Goal: Information Seeking & Learning: Learn about a topic

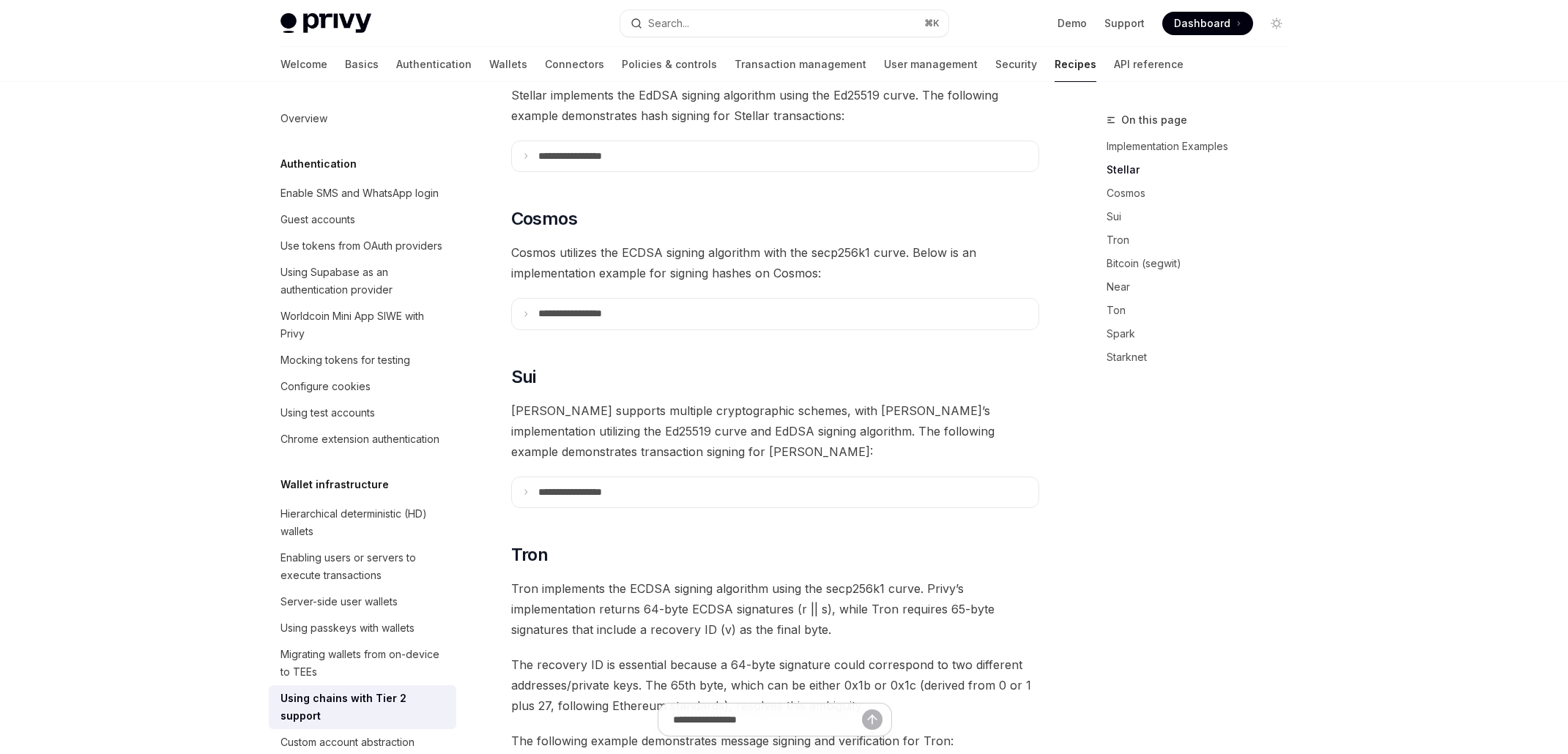
scroll to position [482, 0]
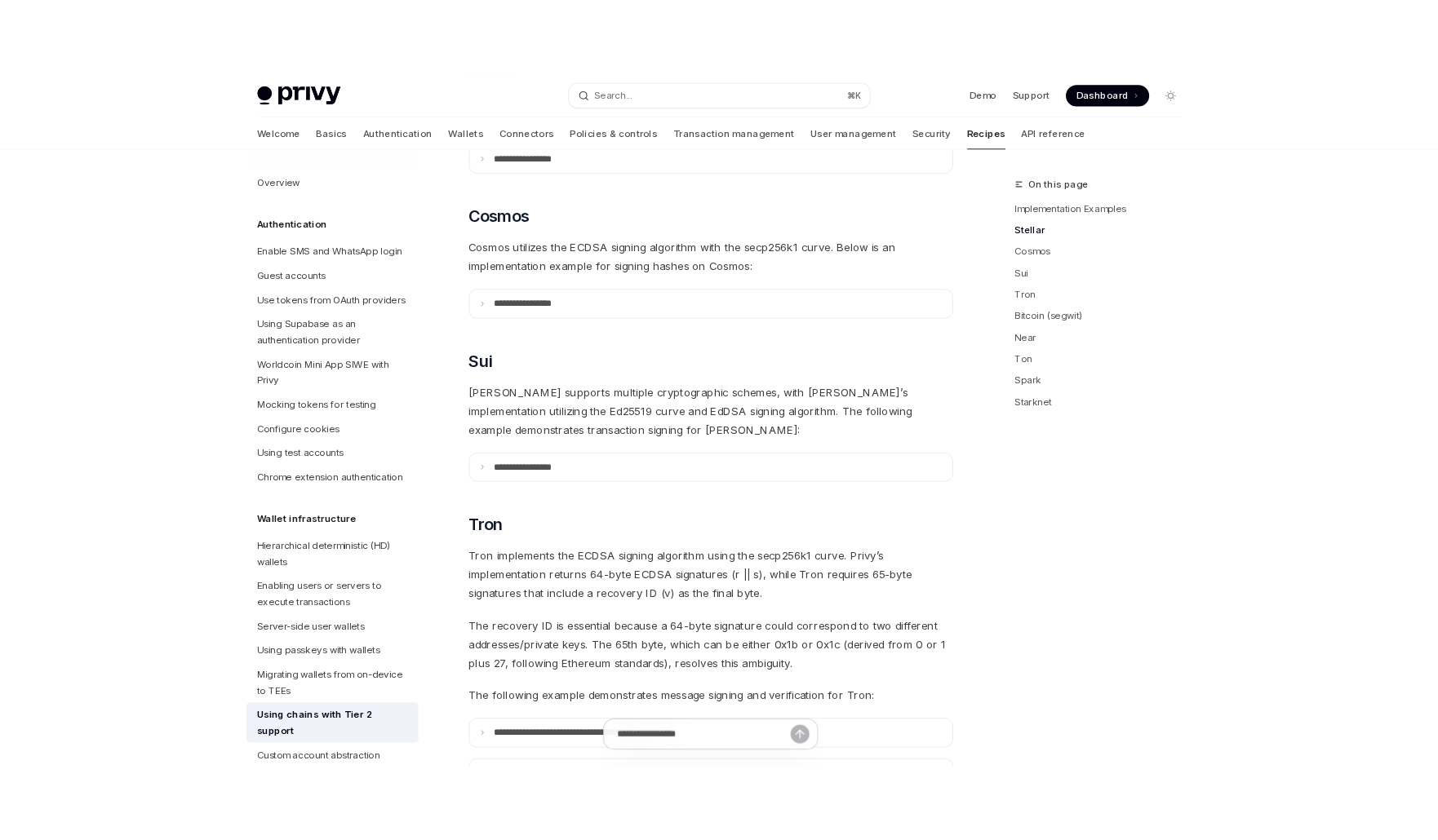
scroll to position [639, 0]
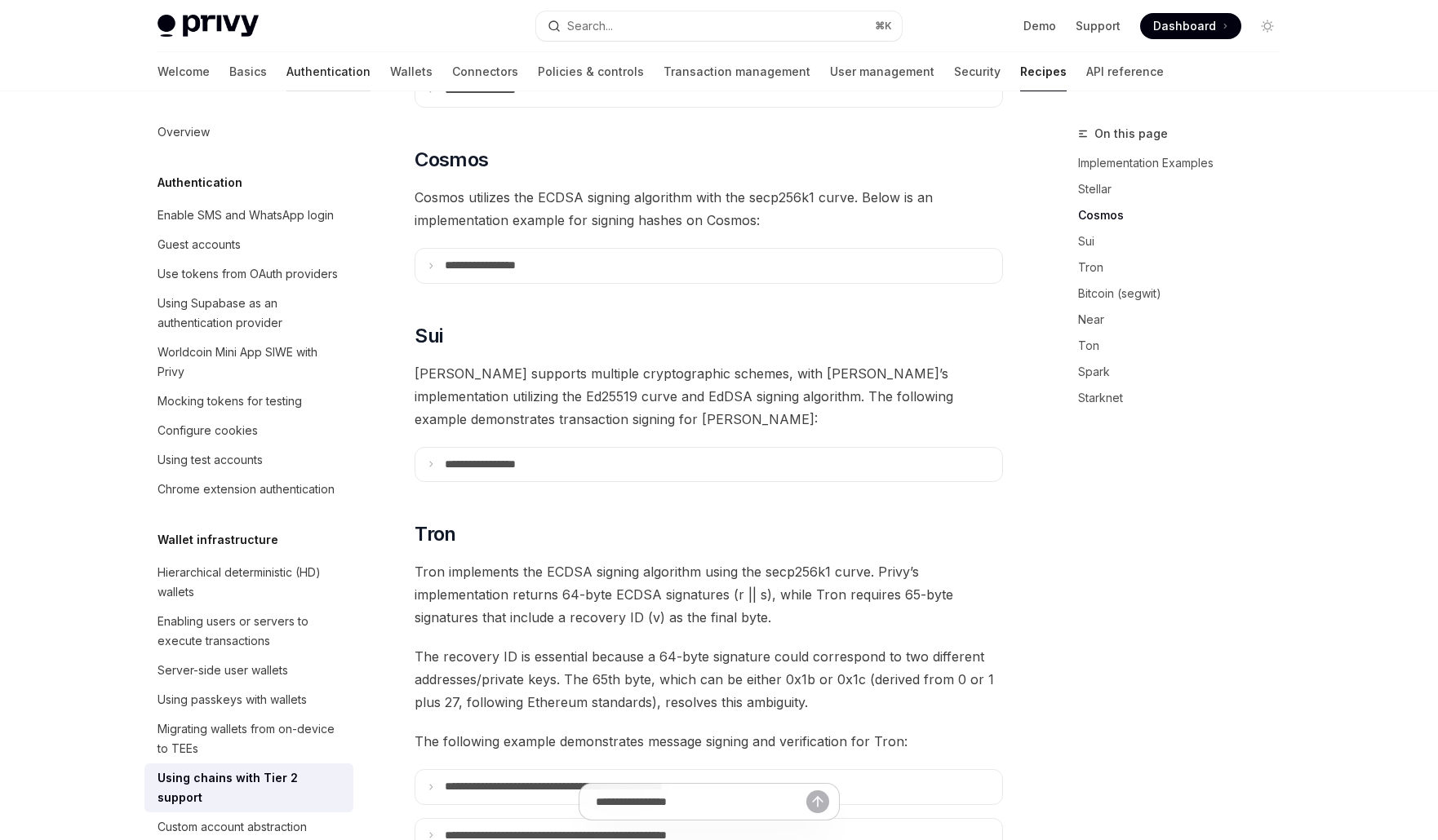
click at [286, 72] on link "Authentication" at bounding box center [328, 72] width 84 height 40
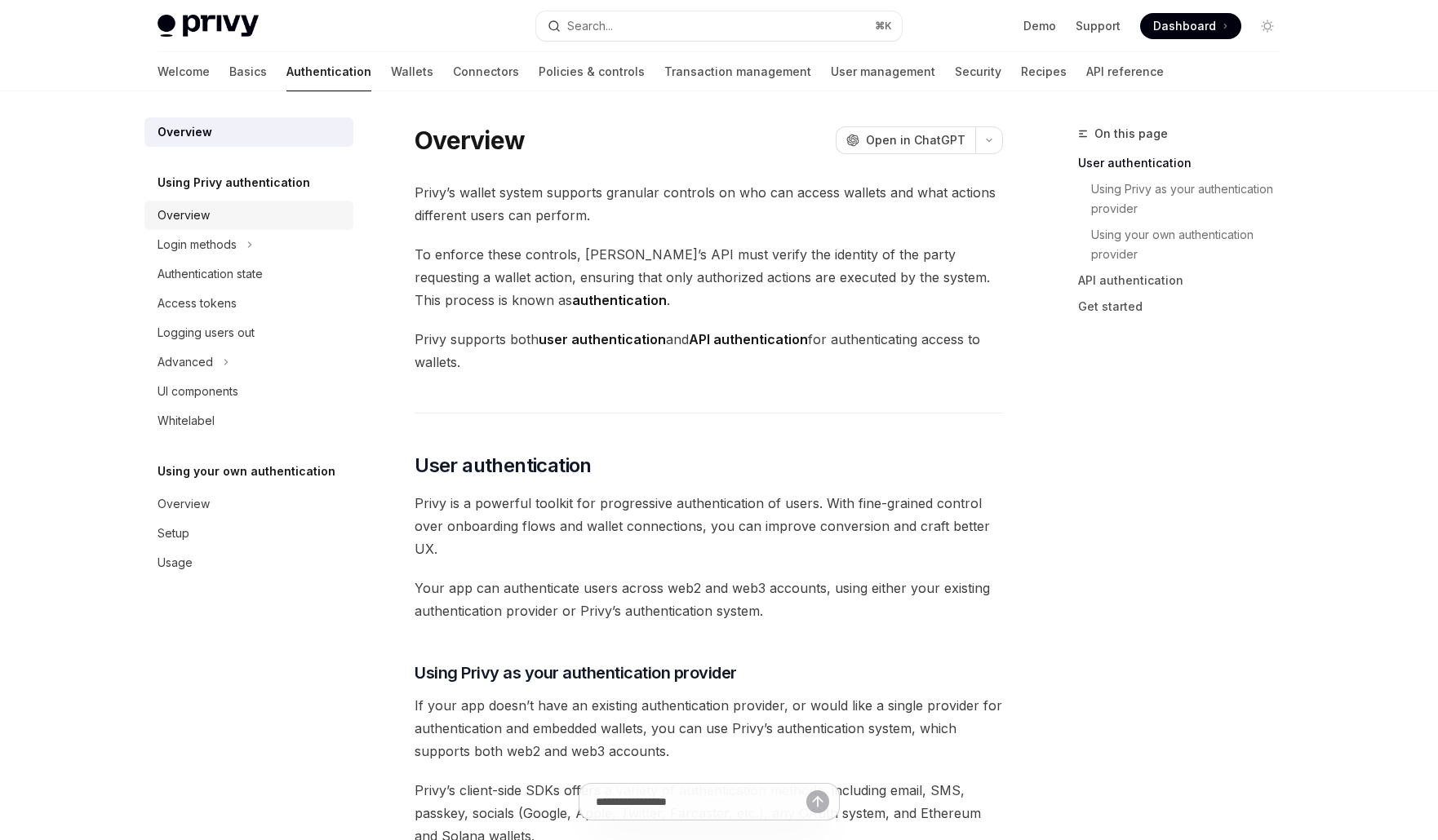
click at [197, 222] on div "Overview" at bounding box center [183, 215] width 52 height 20
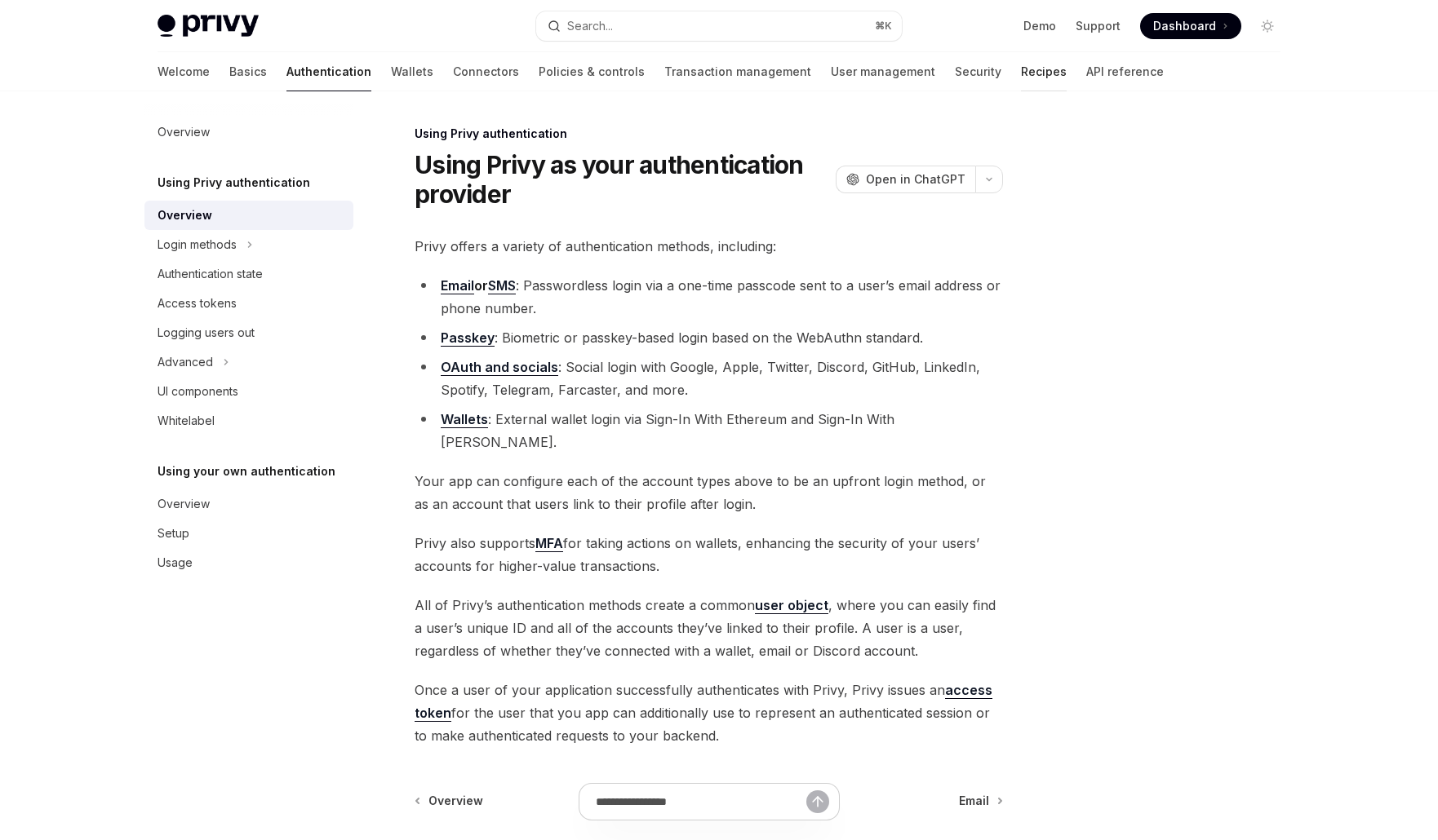
click at [1021, 78] on link "Recipes" at bounding box center [1043, 72] width 46 height 40
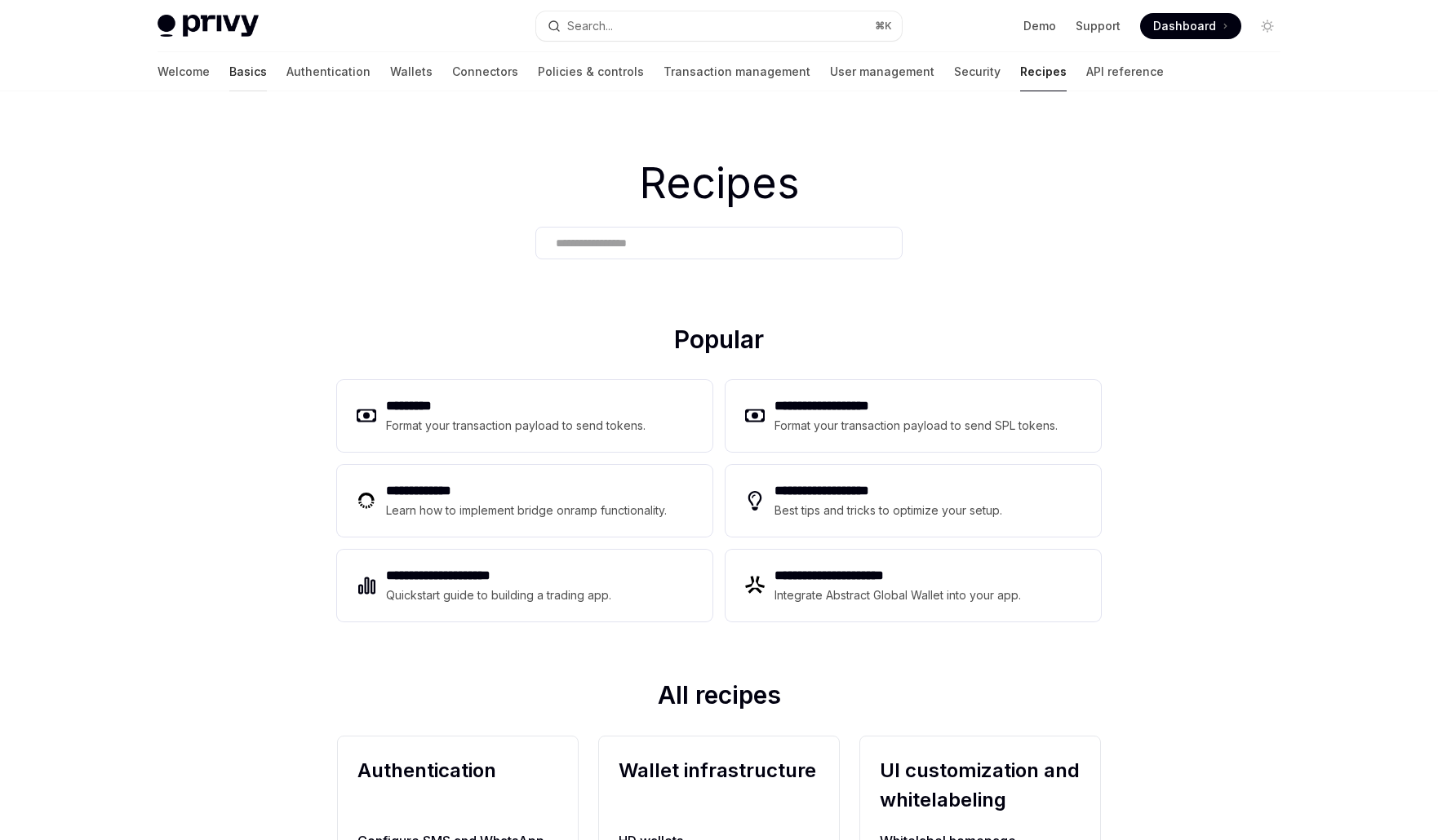
click at [229, 70] on link "Basics" at bounding box center [248, 72] width 38 height 40
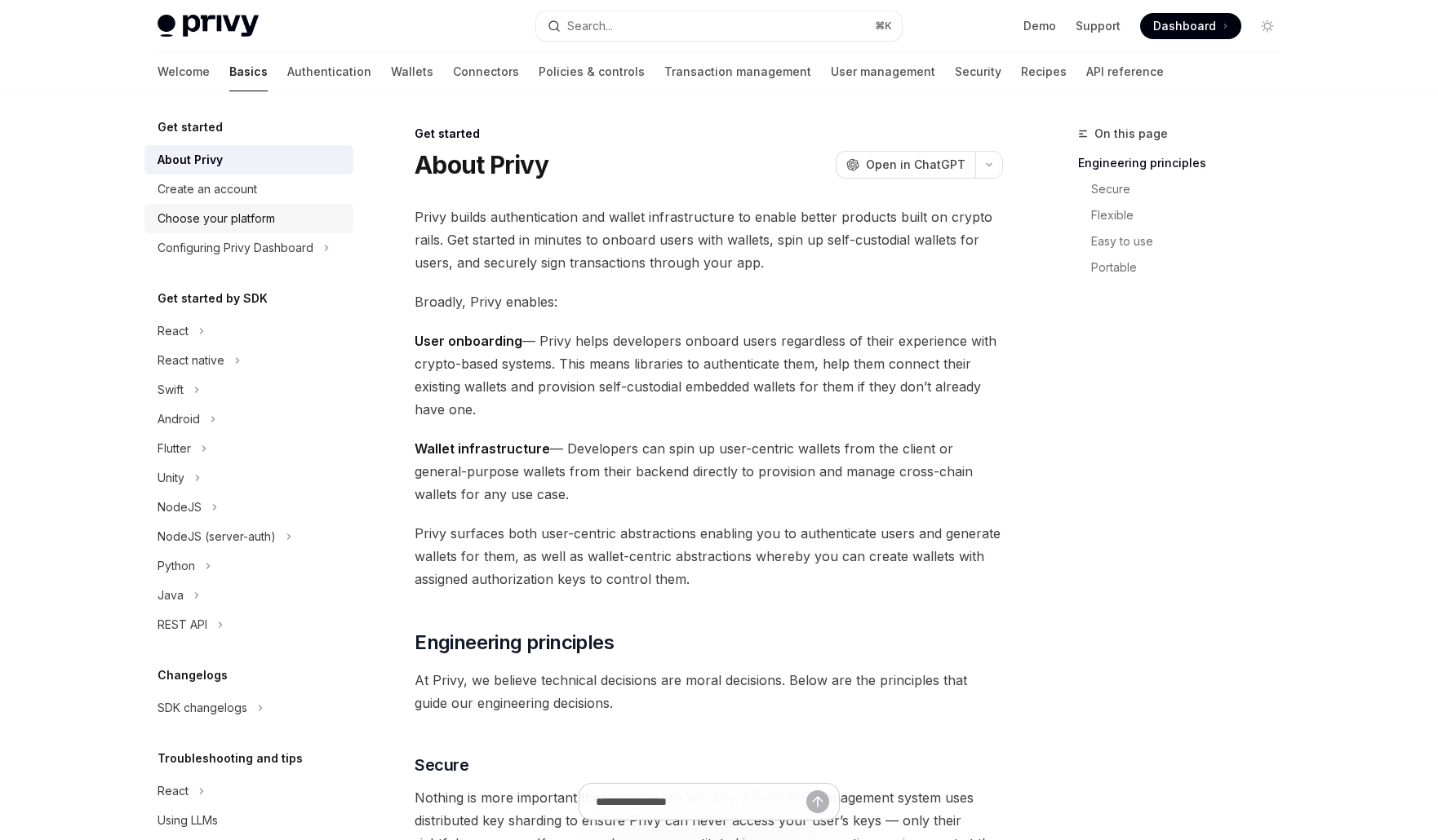
click at [246, 219] on div "Choose your platform" at bounding box center [216, 218] width 118 height 20
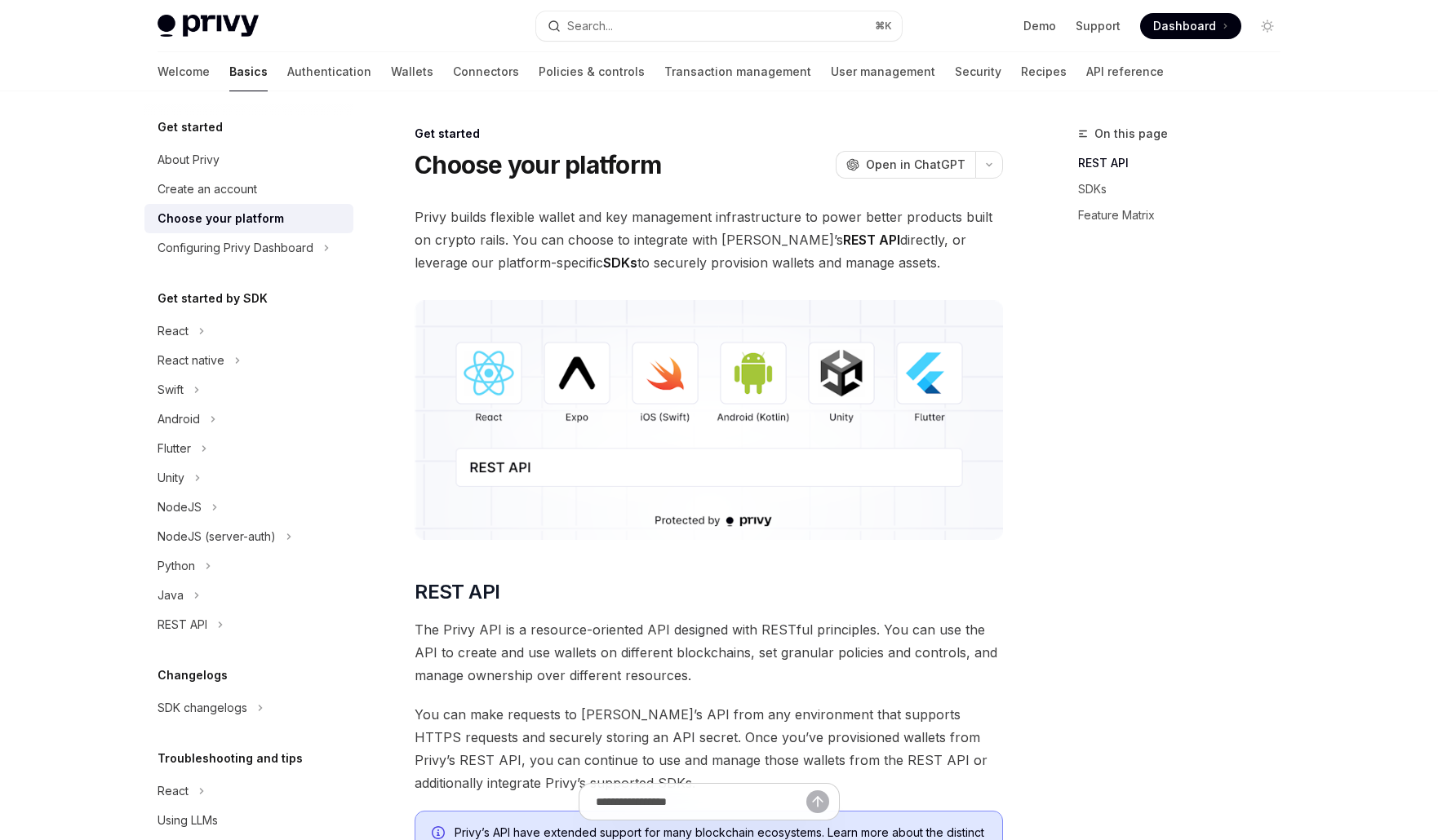
click at [1186, 20] on span "Dashboard" at bounding box center [1184, 25] width 63 height 16
type textarea "*"
